Goal: Information Seeking & Learning: Learn about a topic

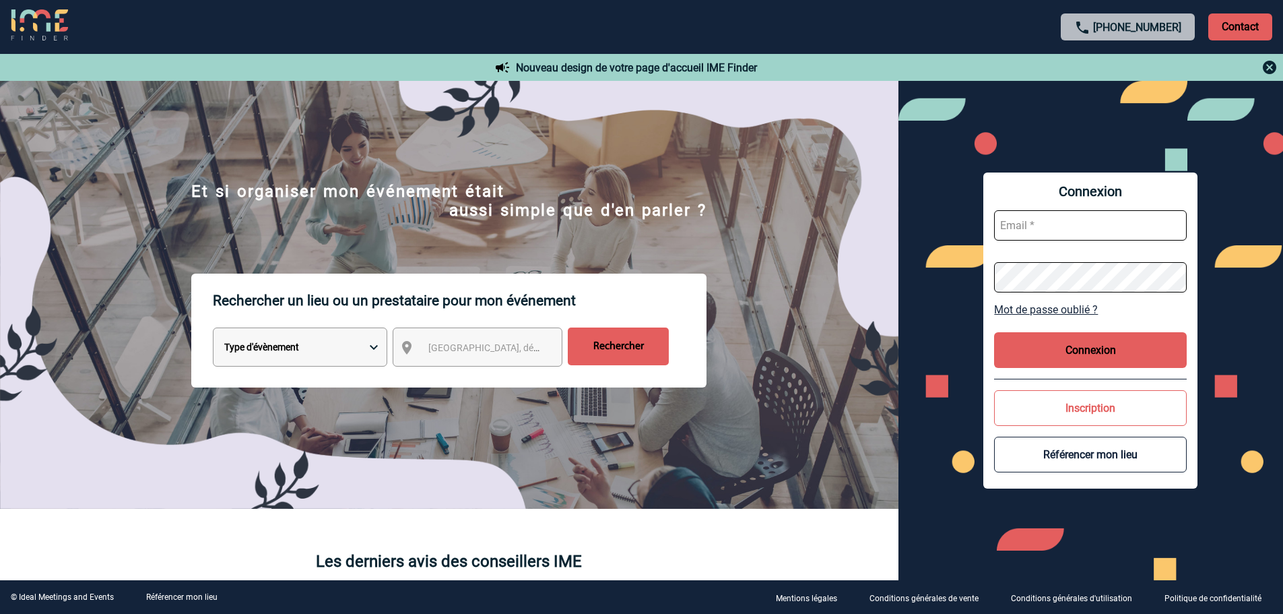
type input "vboeringer@ime-groupe.com"
drag, startPoint x: 1049, startPoint y: 346, endPoint x: 935, endPoint y: 331, distance: 114.9
click at [1049, 346] on button "Connexion" at bounding box center [1090, 350] width 193 height 36
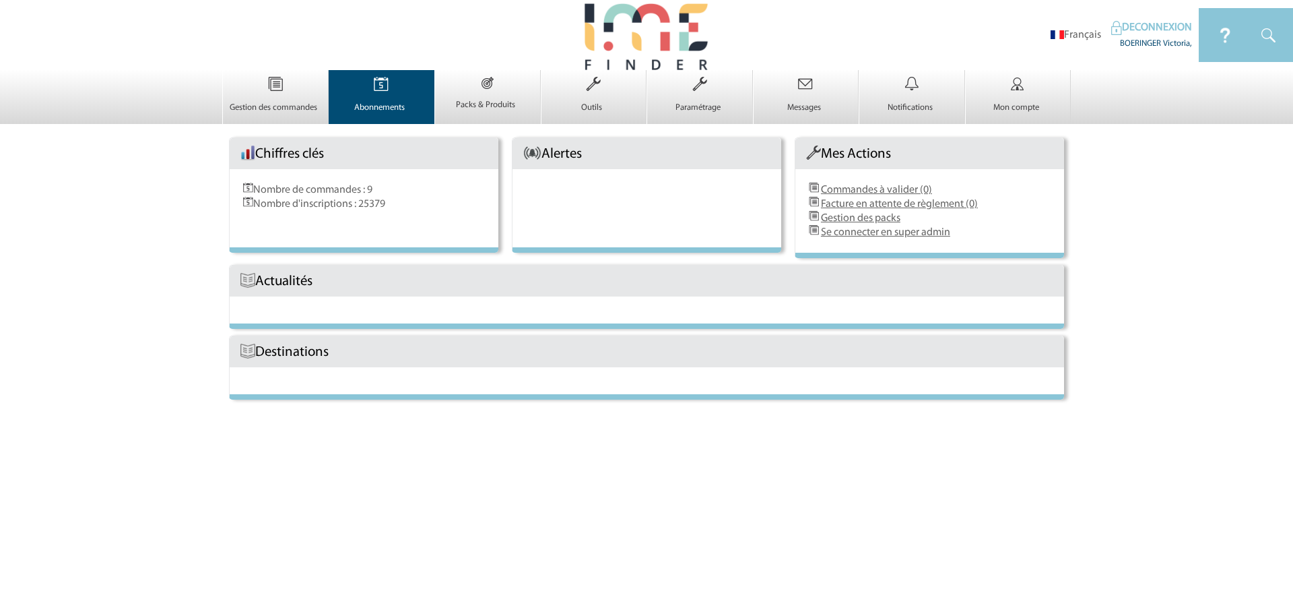
click at [381, 102] on p "Abonnements" at bounding box center [380, 107] width 102 height 11
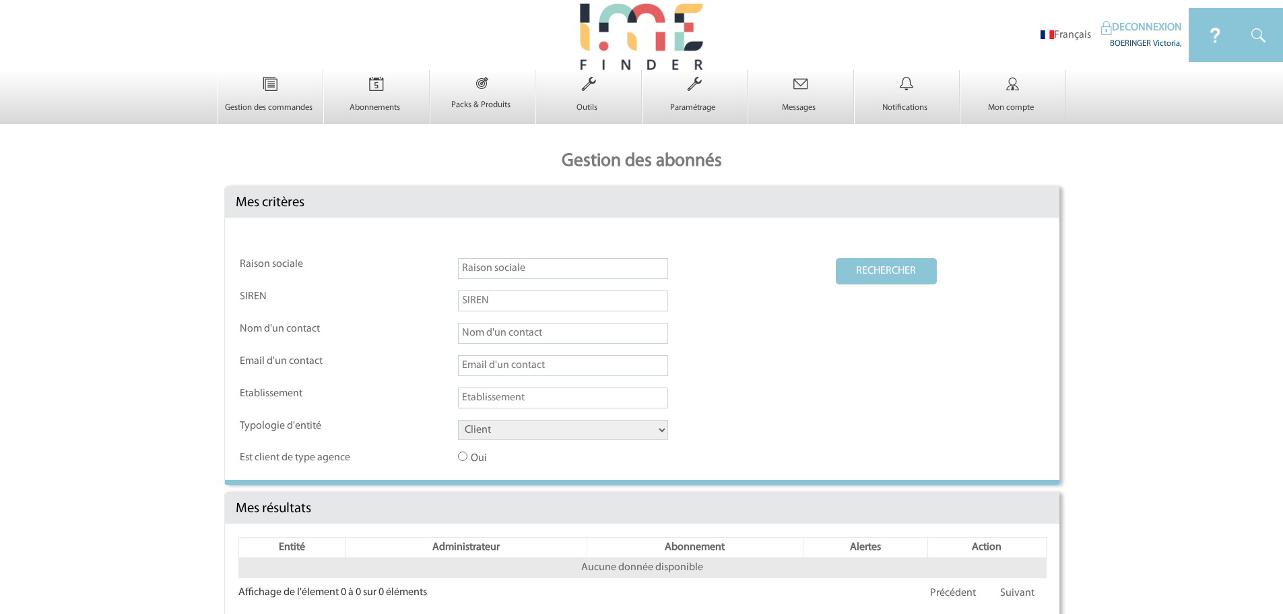
click at [504, 430] on select "Client Fournisseur Agence Promoteur Genius Backoffice" at bounding box center [563, 430] width 210 height 20
select select "AGENCE"
click at [458, 420] on select "Client Fournisseur Agence Promoteur Genius Backoffice" at bounding box center [563, 430] width 210 height 20
click at [893, 261] on button "RECHERCHER" at bounding box center [886, 271] width 101 height 26
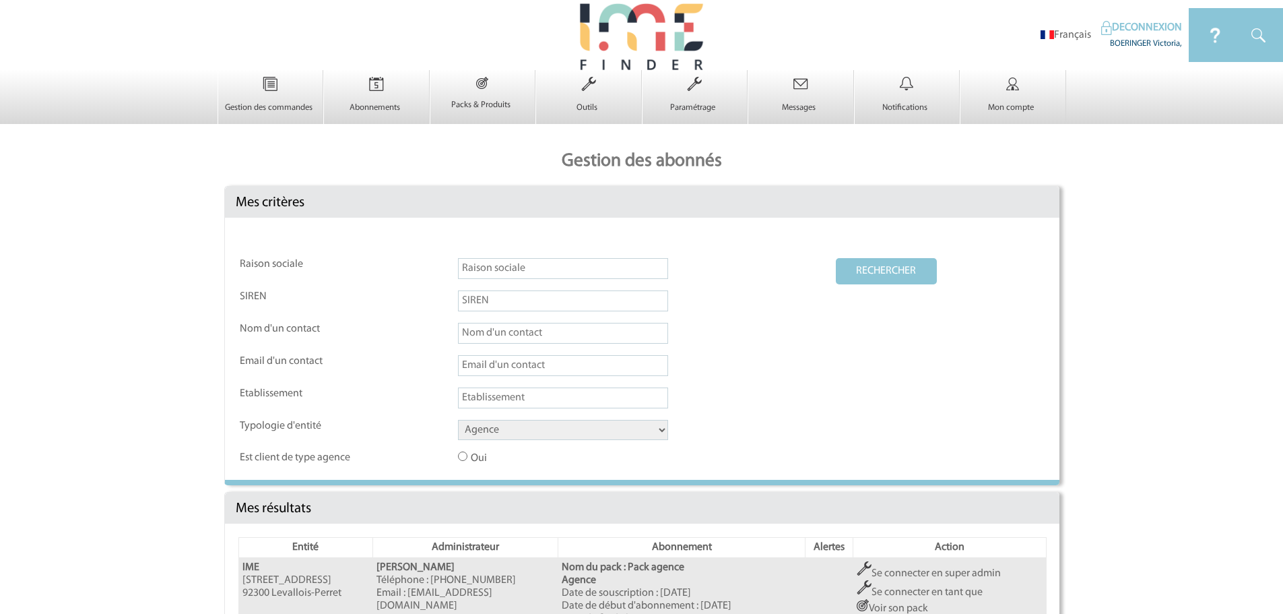
click at [887, 579] on link "Se connecter en super admin" at bounding box center [929, 573] width 144 height 11
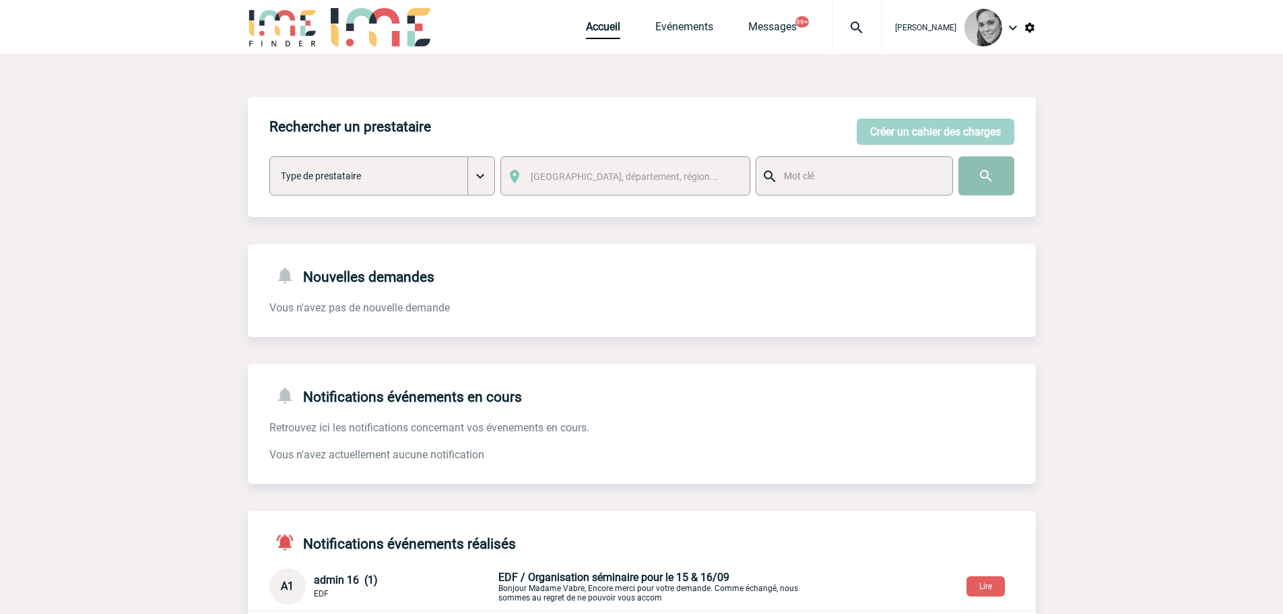
click at [989, 169] on input "image" at bounding box center [986, 175] width 56 height 39
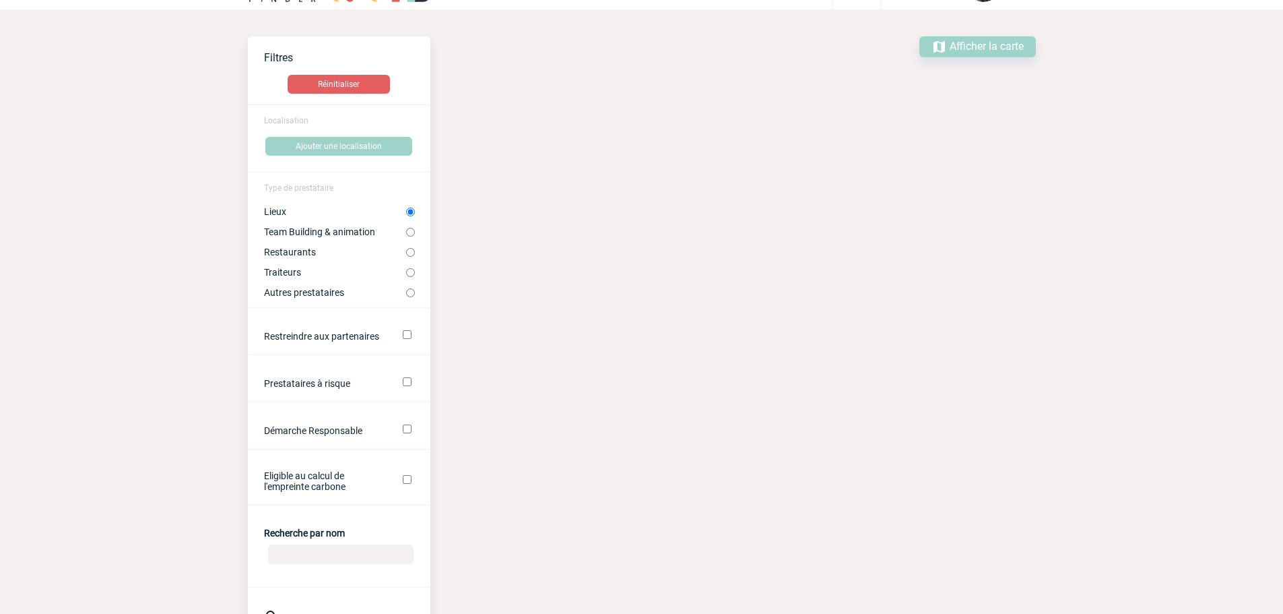
scroll to position [67, 0]
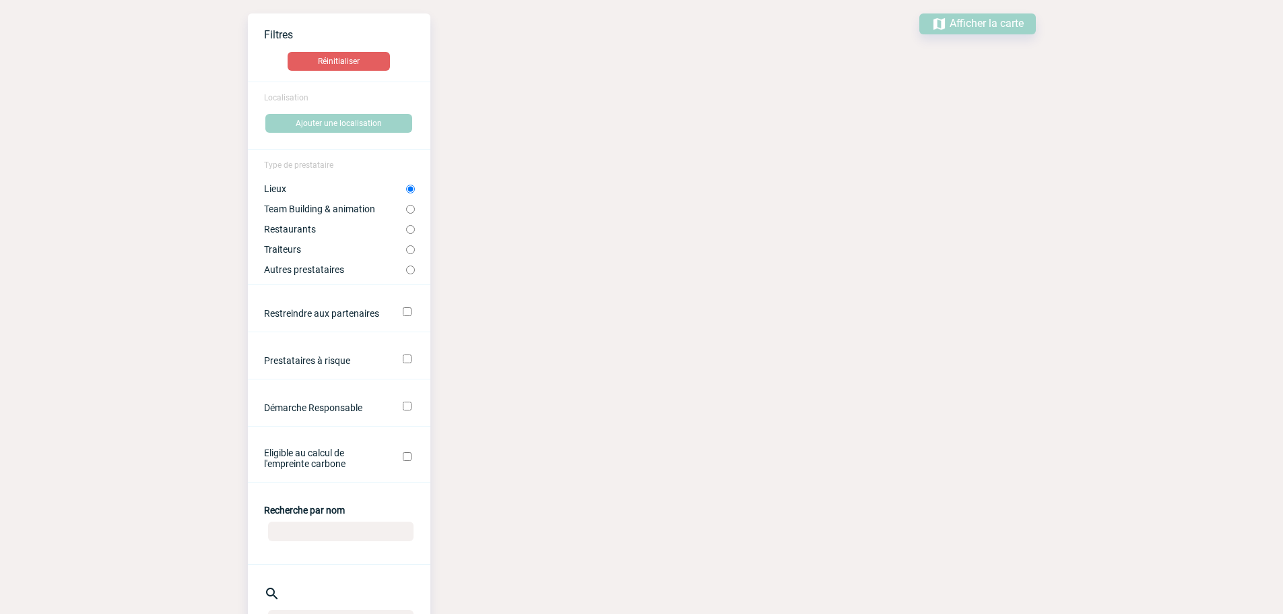
click at [293, 527] on input "Recherche par nom" at bounding box center [340, 531] width 145 height 20
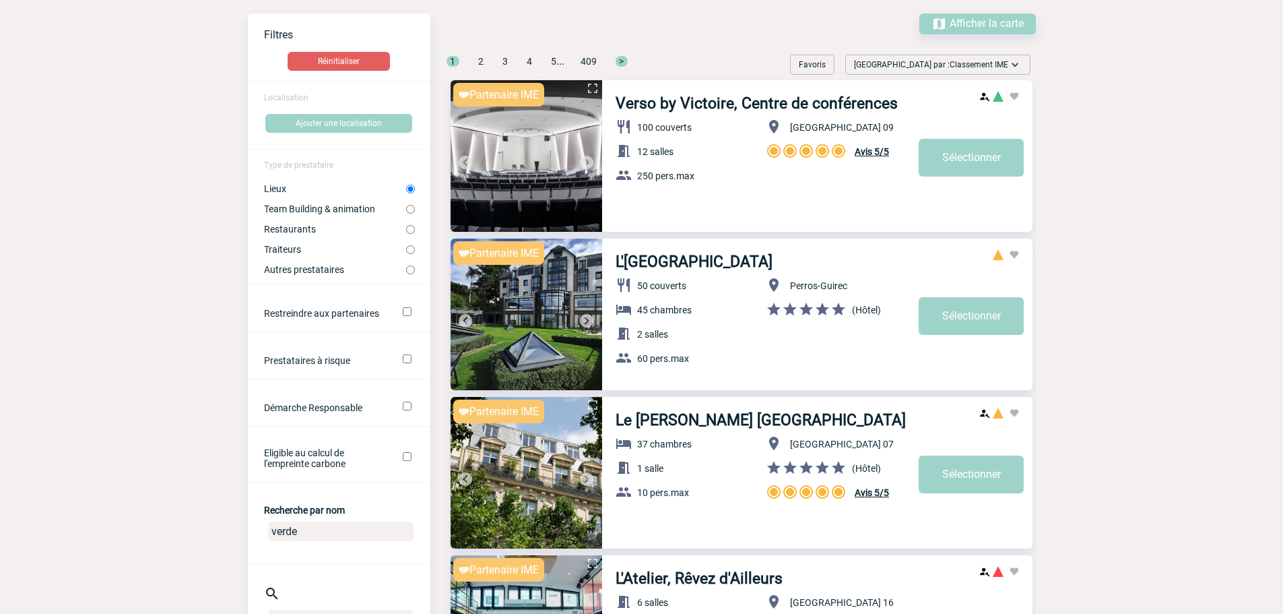
type input "verde"
click at [277, 308] on label "Restreindre aux partenaires" at bounding box center [324, 313] width 121 height 11
click at [403, 307] on input "Restreindre aux partenaires" at bounding box center [407, 311] width 9 height 9
checkbox input "true"
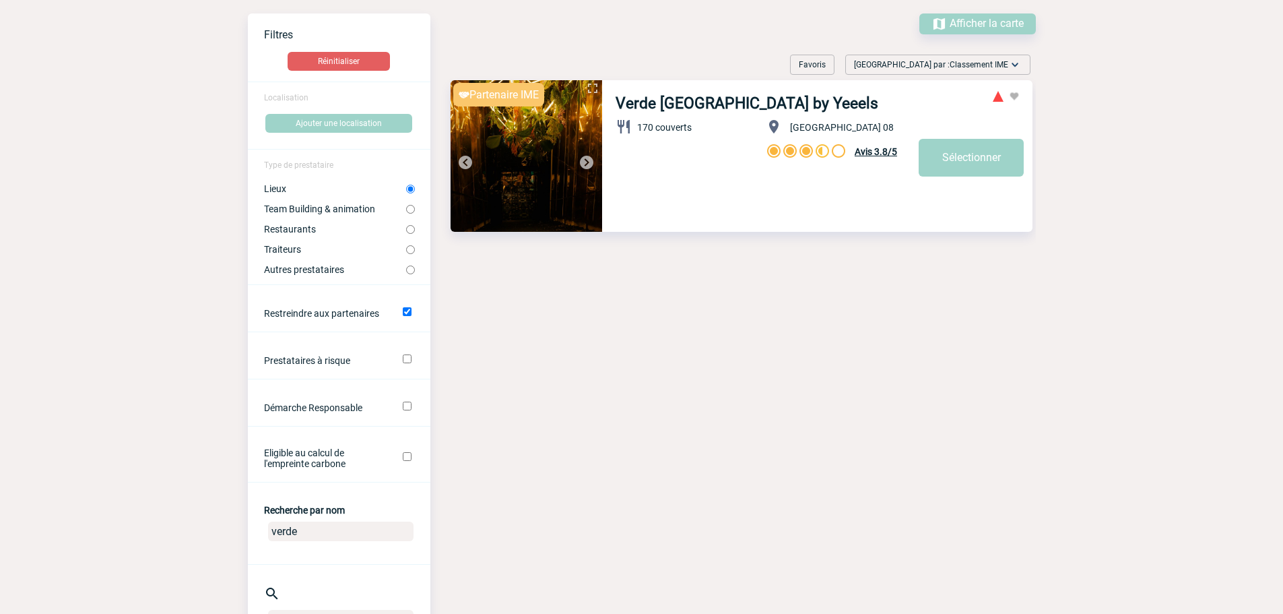
click at [407, 308] on input "Restreindre aux partenaires" at bounding box center [407, 311] width 9 height 9
checkbox input "false"
click at [552, 114] on img at bounding box center [527, 156] width 152 height 152
click at [459, 126] on img at bounding box center [527, 156] width 152 height 152
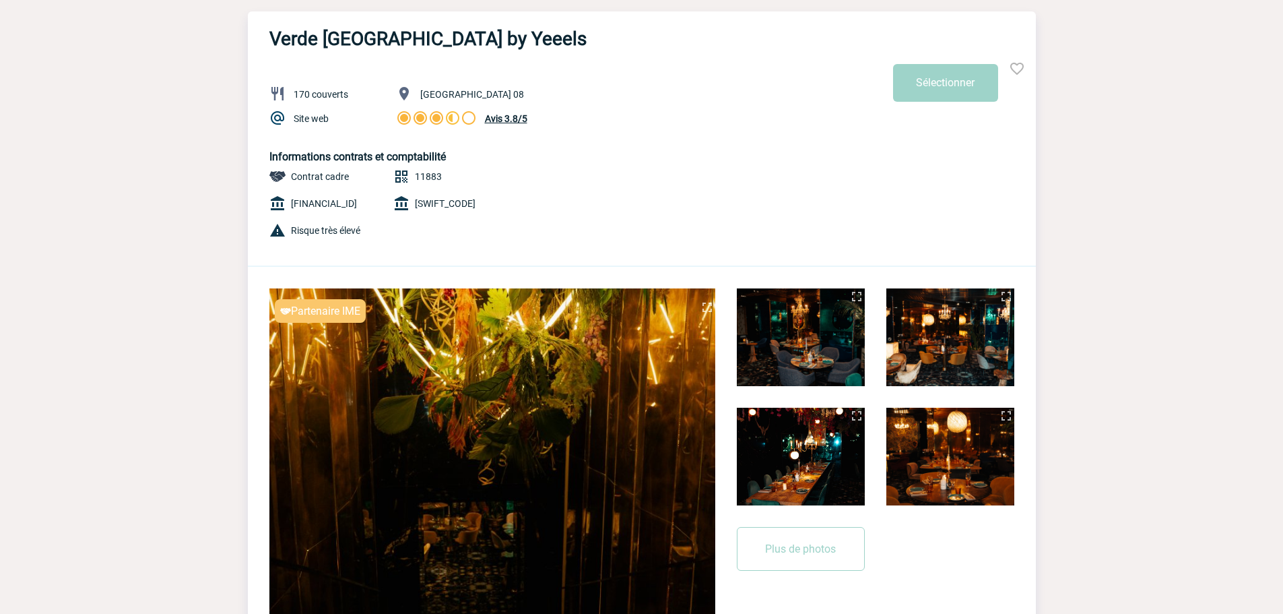
scroll to position [135, 0]
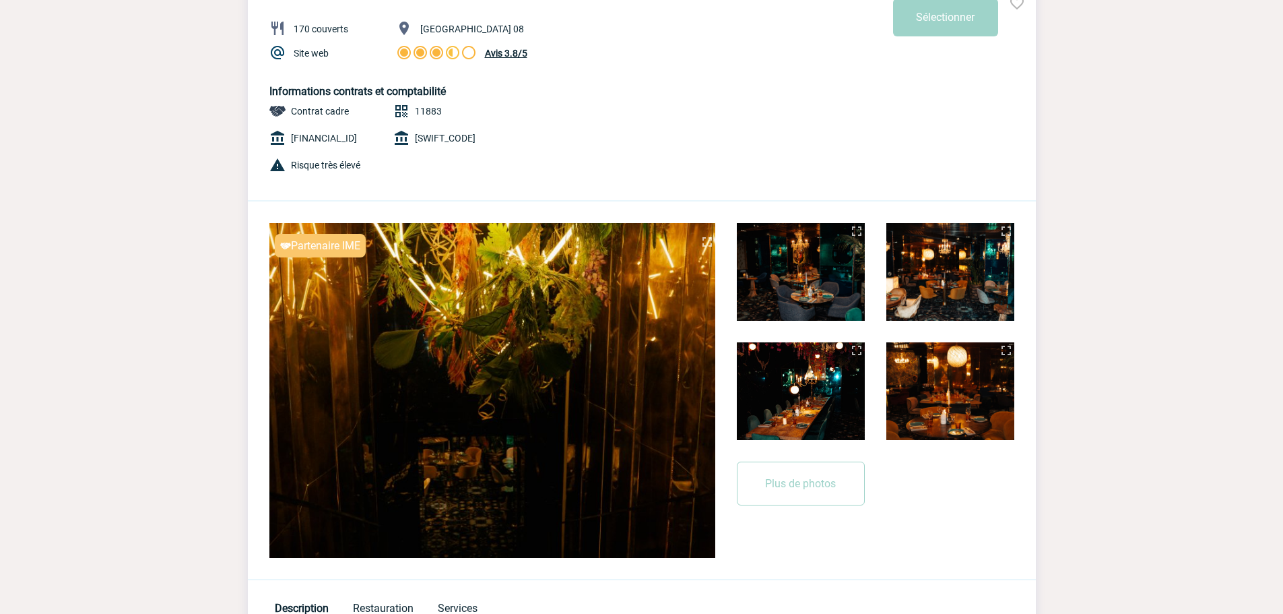
click at [858, 350] on img at bounding box center [857, 350] width 16 height 16
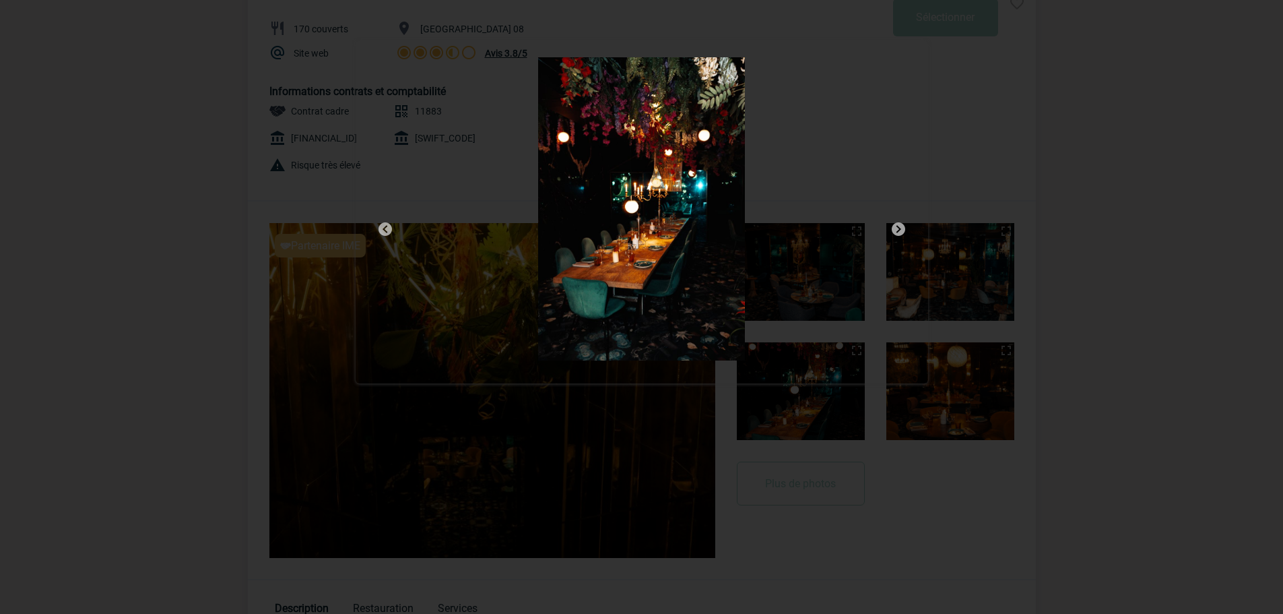
click at [902, 226] on img at bounding box center [898, 229] width 16 height 16
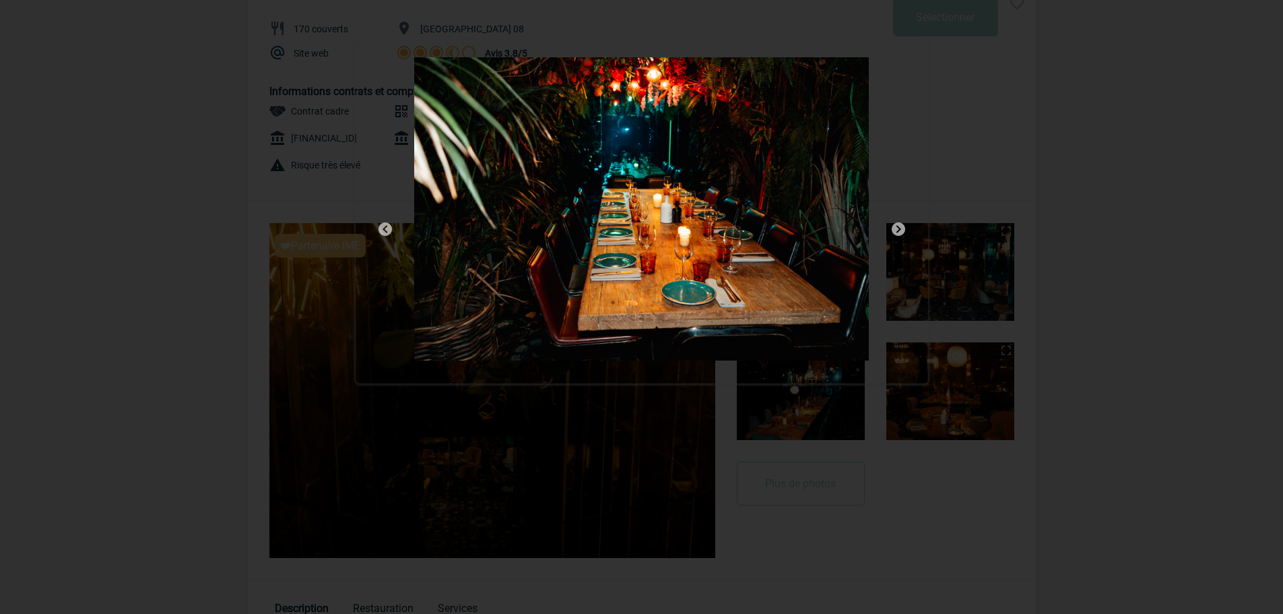
click at [902, 226] on img at bounding box center [898, 229] width 16 height 16
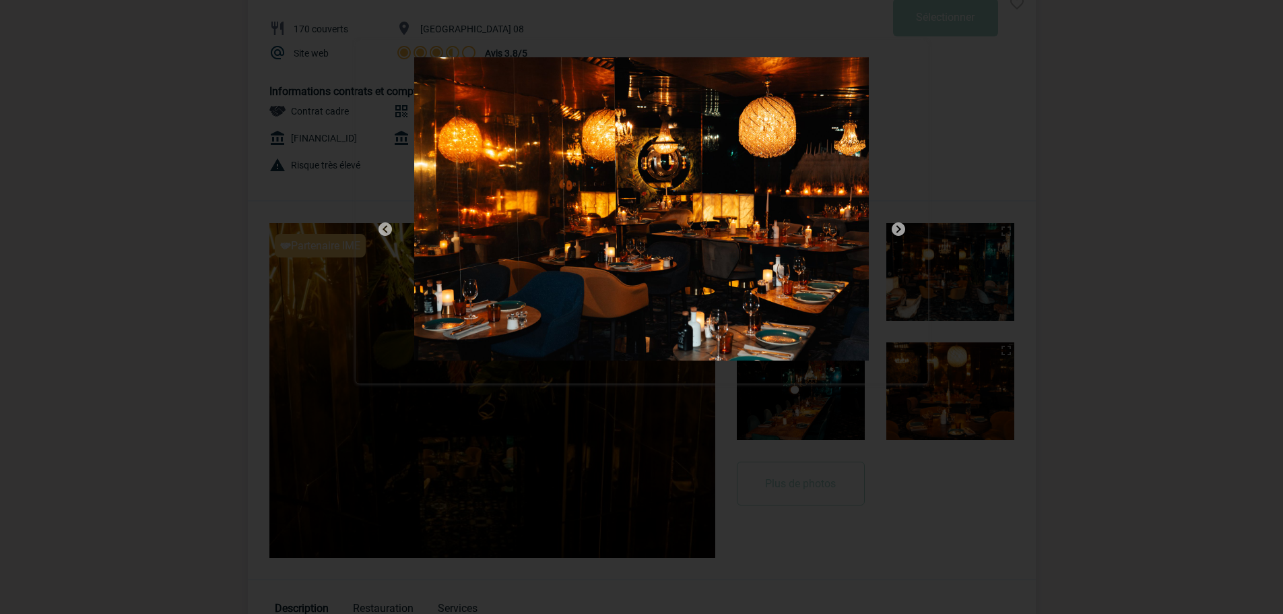
click at [902, 226] on img at bounding box center [898, 229] width 16 height 16
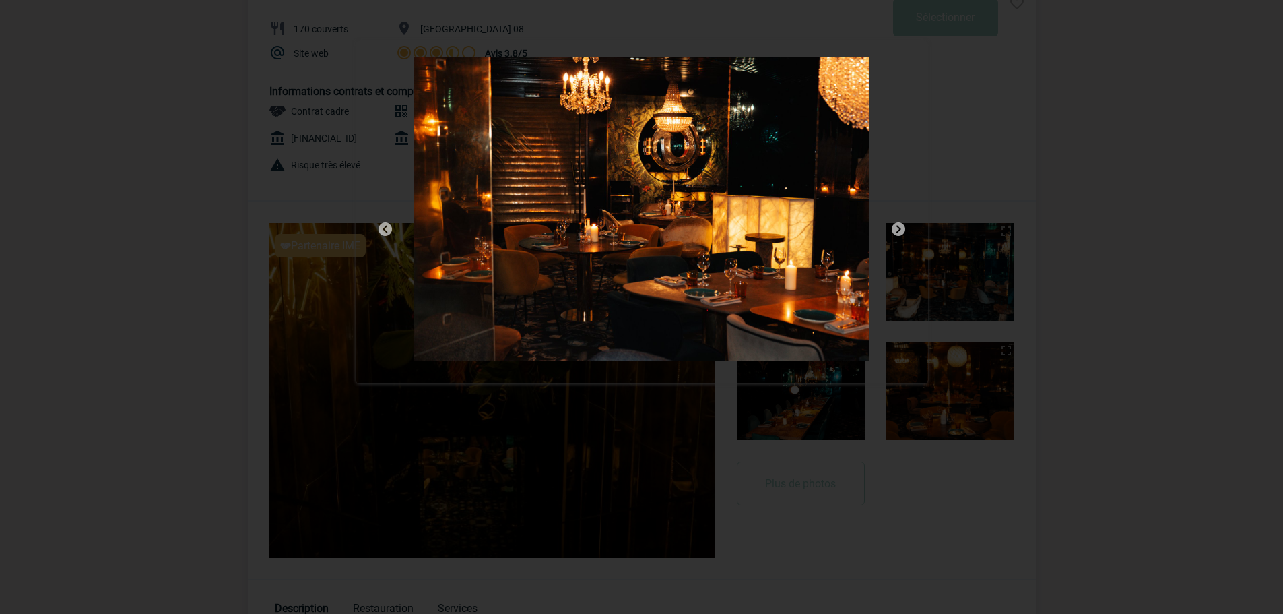
click at [902, 226] on img at bounding box center [898, 229] width 16 height 16
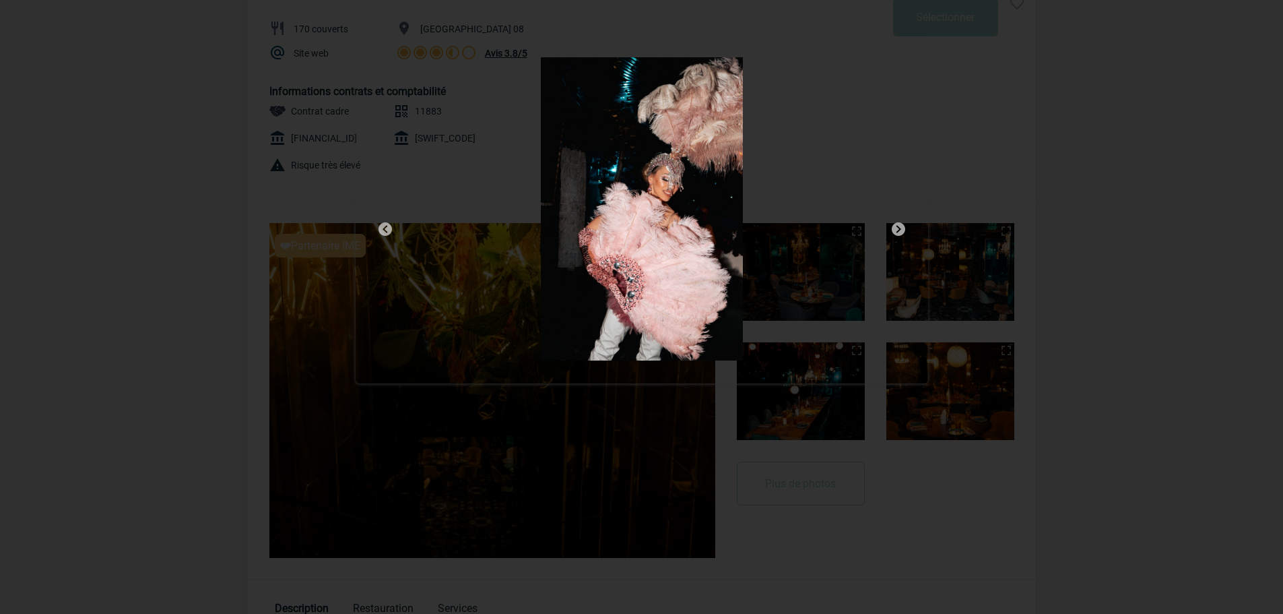
click at [902, 226] on img at bounding box center [898, 229] width 16 height 16
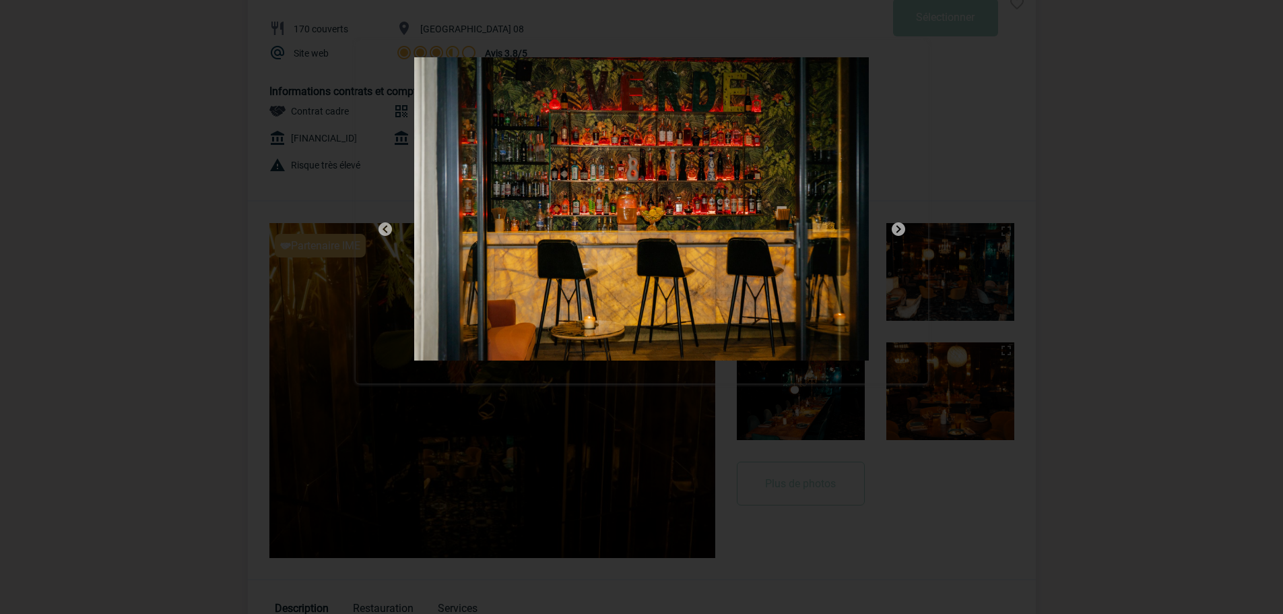
click at [892, 226] on img at bounding box center [898, 229] width 16 height 16
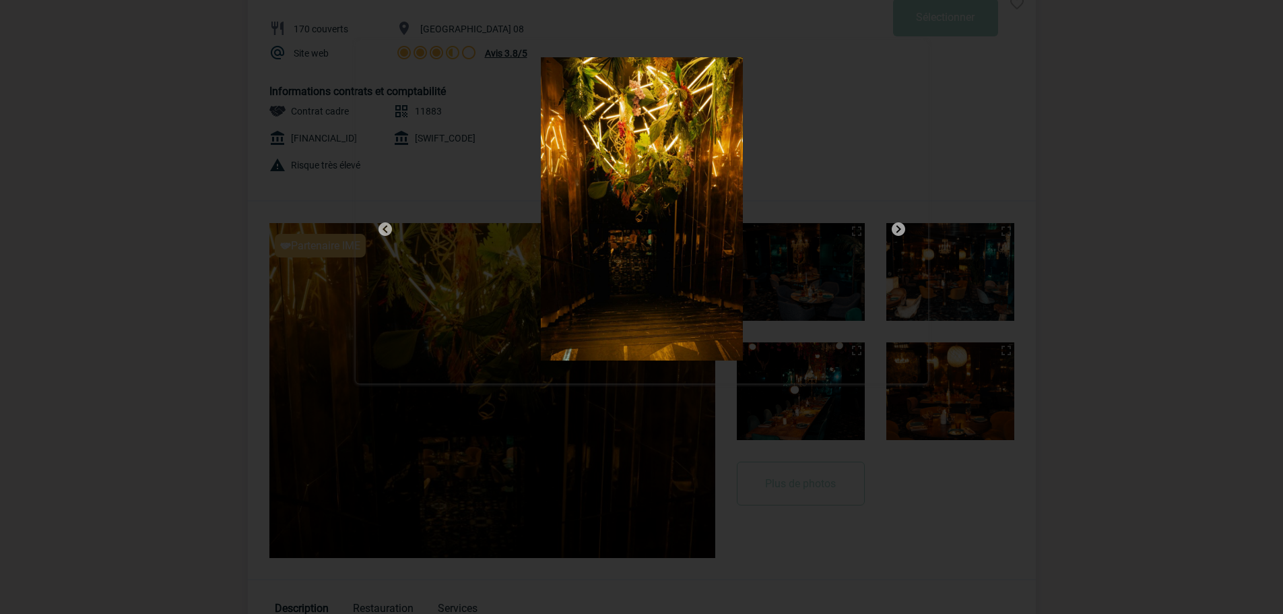
click at [893, 226] on img at bounding box center [898, 229] width 16 height 16
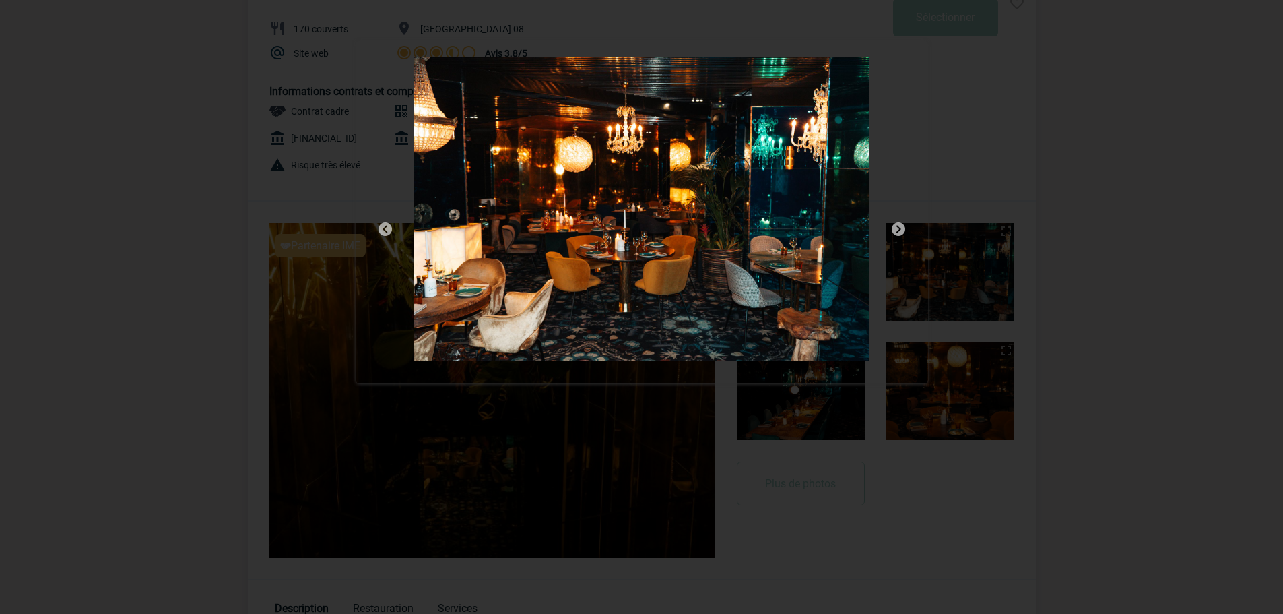
click at [894, 226] on img at bounding box center [898, 229] width 16 height 16
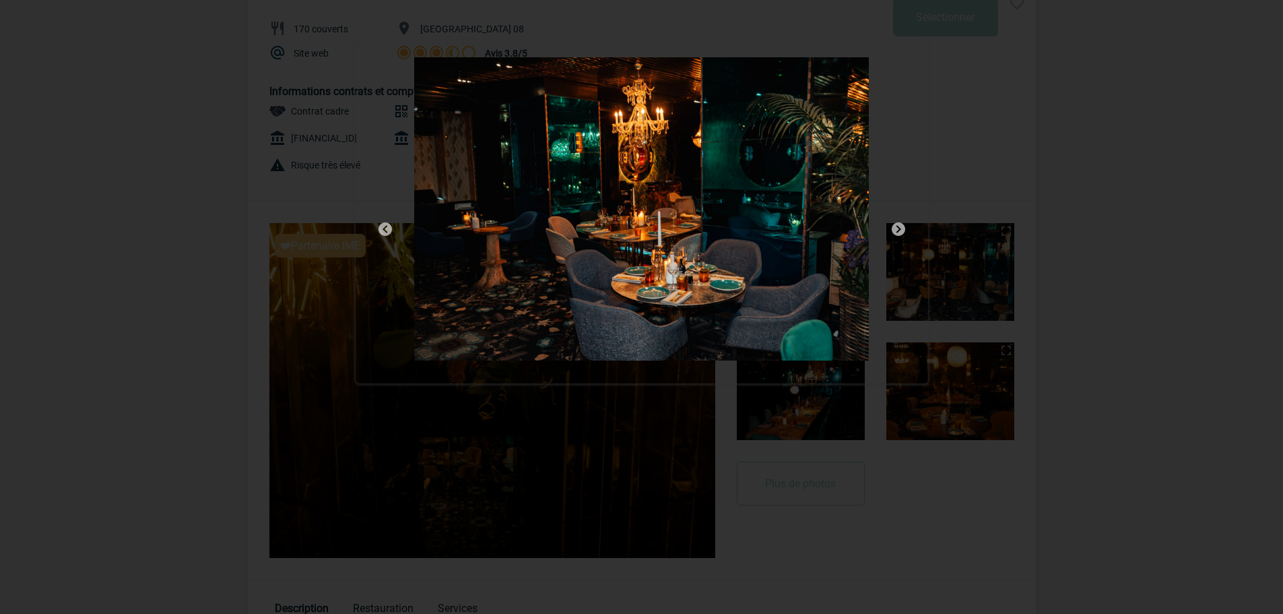
click at [896, 224] on img at bounding box center [898, 229] width 16 height 16
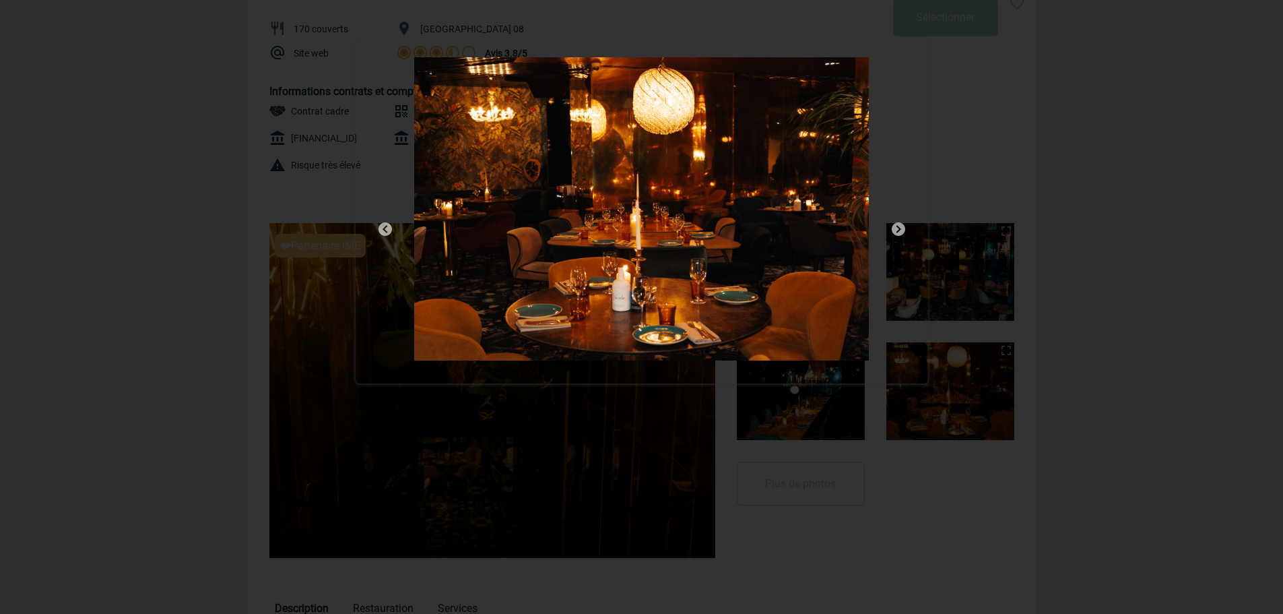
click at [894, 227] on img at bounding box center [898, 229] width 16 height 16
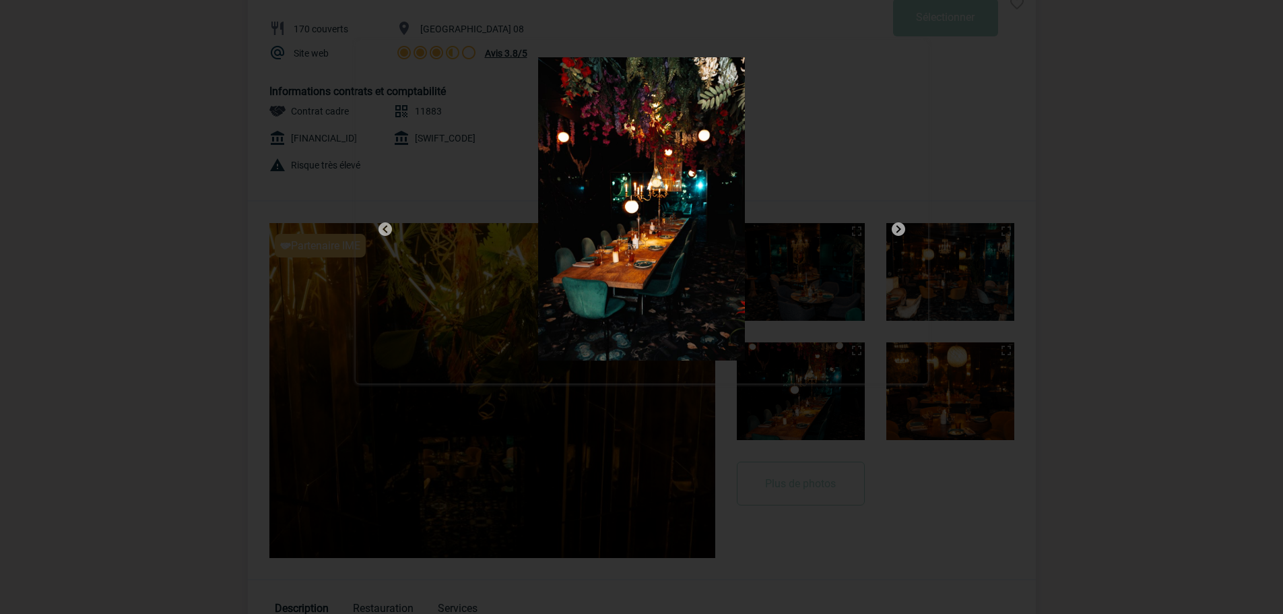
click at [895, 226] on img at bounding box center [898, 229] width 16 height 16
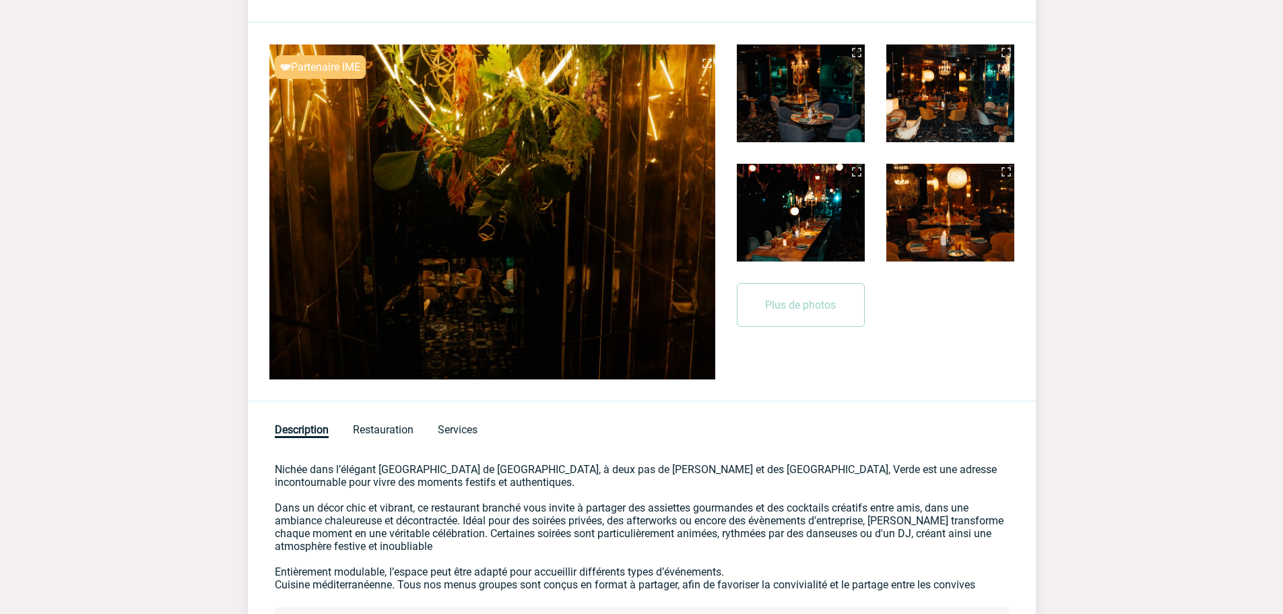
scroll to position [428, 0]
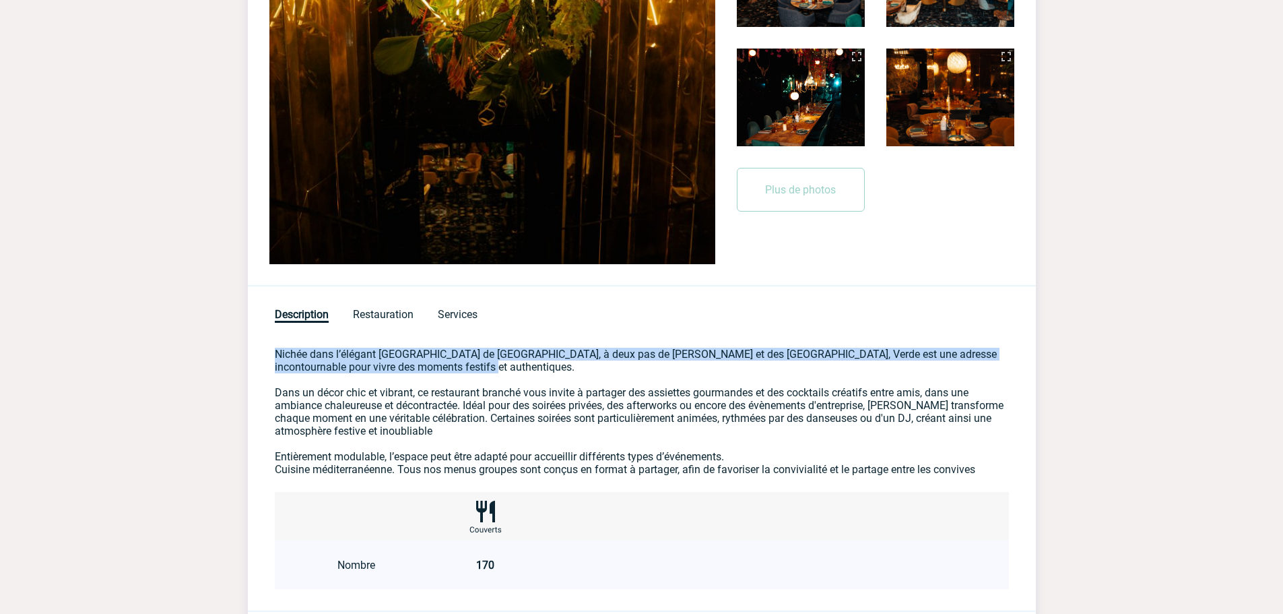
drag, startPoint x: 265, startPoint y: 345, endPoint x: 449, endPoint y: 363, distance: 184.7
click at [449, 363] on div "Partenaire IME Sécurité Conformité Réactivité Qualité Verde Paris by Yeeels 170…" at bounding box center [642, 268] width 788 height 1233
copy p "Nichée dans l’élégant 8ᵉ arrondissement de Paris, à deux pas de Louis Vuitton e…"
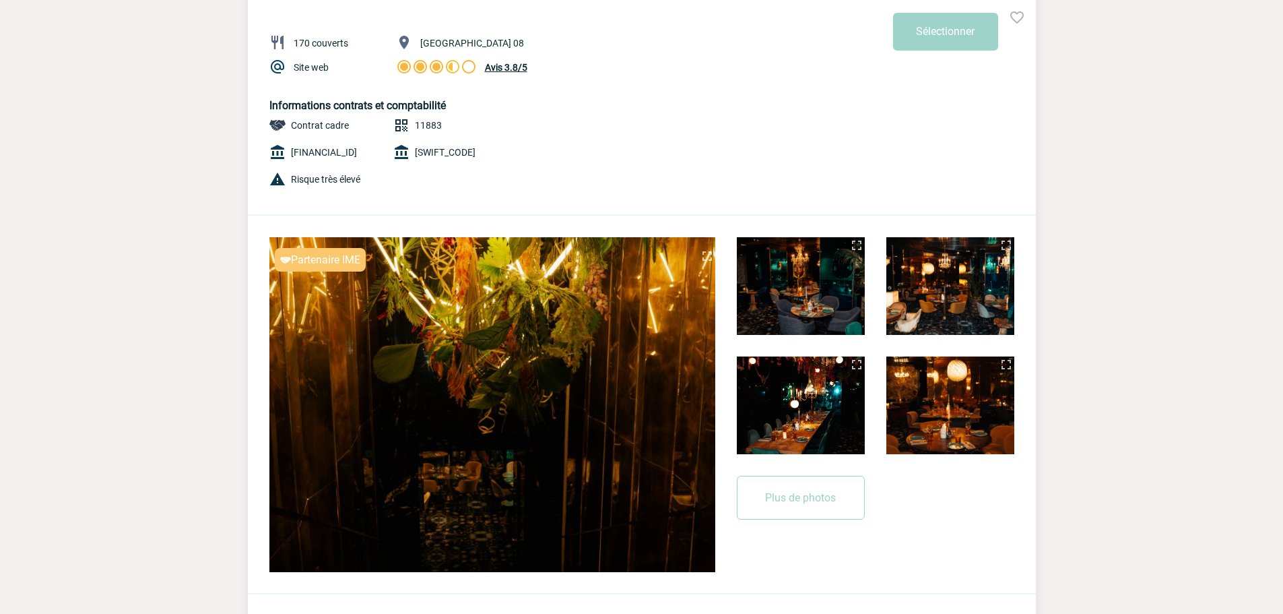
scroll to position [0, 0]
